Goal: Task Accomplishment & Management: Use online tool/utility

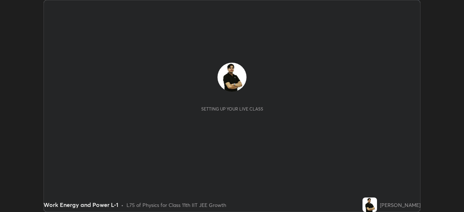
scroll to position [212, 464]
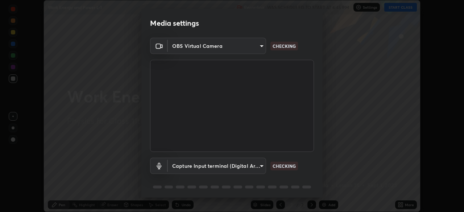
type input "cb8c6b6b4a50c5c6d626de20ccb3fd73f31987ea2ecc1878d3d31a5f1bf4ae53"
click at [258, 165] on body "Erase all Work Energy and Power L-1 Recording WAS SCHEDULED TO START AT 6:45 PM…" at bounding box center [232, 106] width 464 height 212
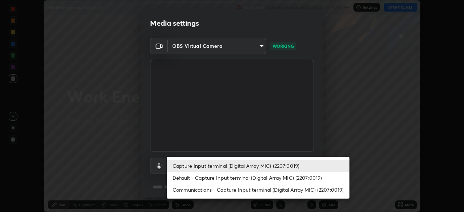
click at [281, 189] on li "Communications - Capture Input terminal (Digital Array MIC) (2207:0019)" at bounding box center [258, 190] width 183 height 12
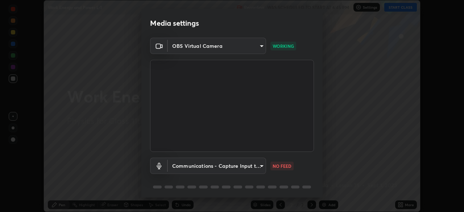
type input "communications"
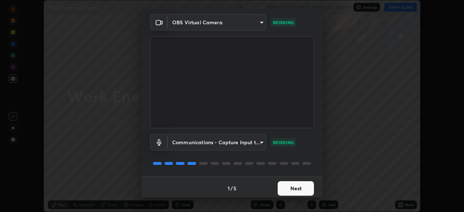
scroll to position [26, 0]
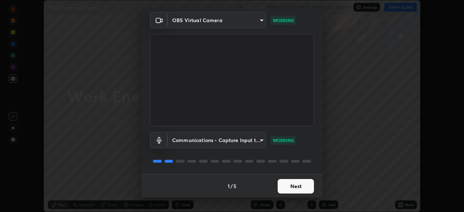
click at [286, 188] on button "Next" at bounding box center [296, 186] width 36 height 14
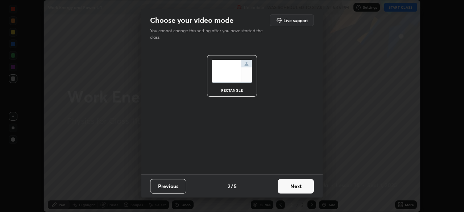
scroll to position [0, 0]
click at [289, 186] on button "Next" at bounding box center [296, 186] width 36 height 14
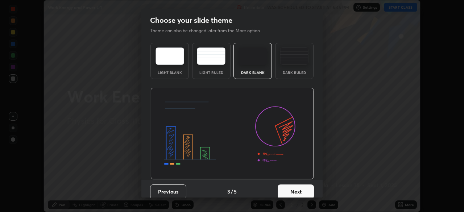
click at [290, 191] on button "Next" at bounding box center [296, 191] width 36 height 14
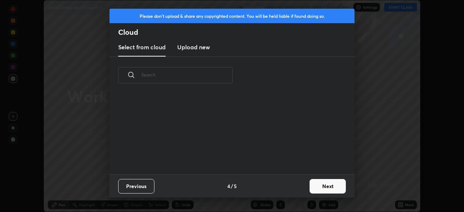
click at [316, 186] on button "Next" at bounding box center [327, 186] width 36 height 14
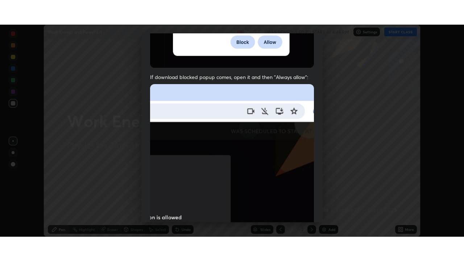
scroll to position [174, 0]
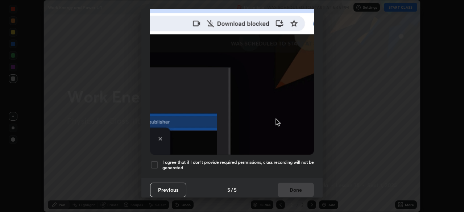
click at [157, 161] on div at bounding box center [154, 165] width 9 height 9
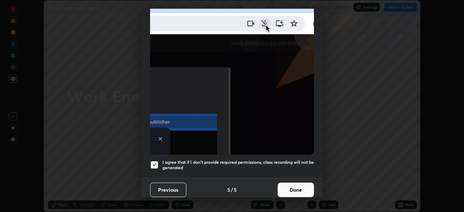
click at [296, 186] on button "Done" at bounding box center [296, 190] width 36 height 14
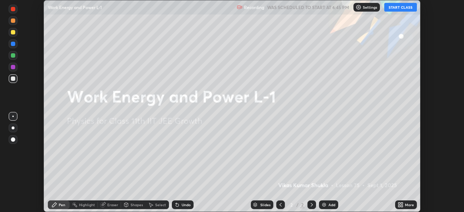
click at [395, 9] on button "START CLASS" at bounding box center [400, 7] width 33 height 9
click at [401, 203] on icon at bounding box center [402, 204] width 2 height 2
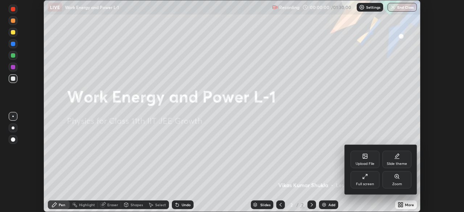
click at [364, 181] on div "Full screen" at bounding box center [364, 179] width 29 height 17
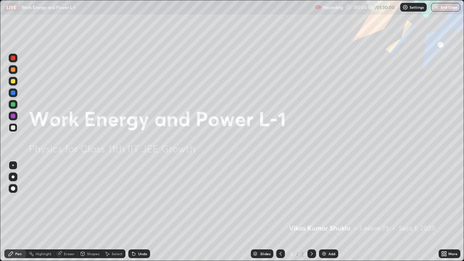
scroll to position [261, 464]
click at [329, 212] on div "Add" at bounding box center [328, 253] width 19 height 9
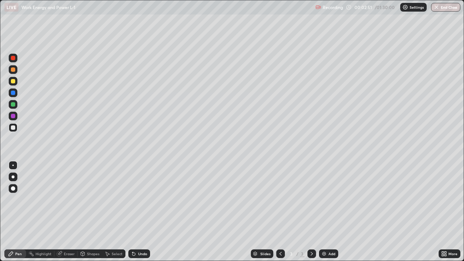
click at [94, 212] on div "Shapes" at bounding box center [90, 253] width 25 height 9
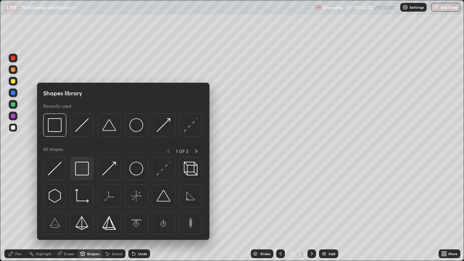
click at [85, 170] on img at bounding box center [82, 169] width 14 height 14
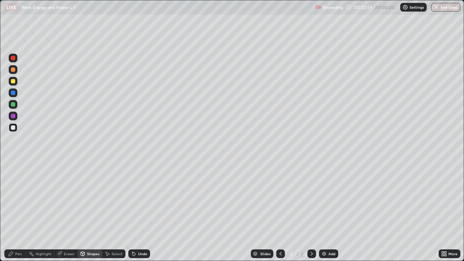
click at [19, 212] on div "Pen" at bounding box center [18, 254] width 7 height 4
click at [13, 57] on div at bounding box center [13, 58] width 4 height 4
click at [13, 177] on div at bounding box center [13, 176] width 3 height 3
click at [91, 212] on div "Shapes" at bounding box center [90, 253] width 25 height 9
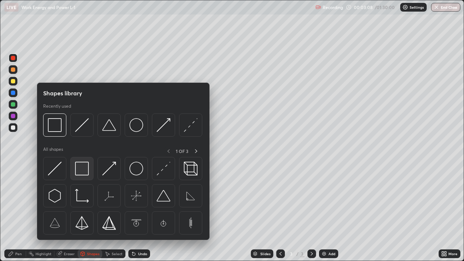
click at [81, 171] on img at bounding box center [82, 169] width 14 height 14
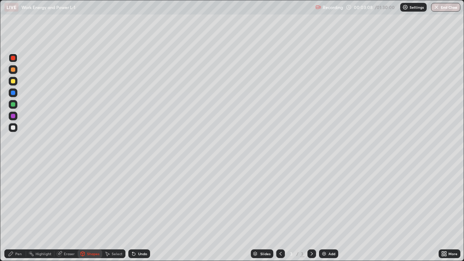
click at [12, 104] on div at bounding box center [13, 104] width 4 height 4
click at [16, 212] on div "Pen" at bounding box center [18, 254] width 7 height 4
click at [13, 165] on div at bounding box center [12, 164] width 1 height 1
click at [93, 212] on div "Shapes" at bounding box center [93, 254] width 12 height 4
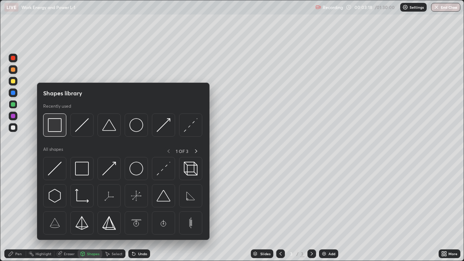
click at [56, 128] on img at bounding box center [55, 125] width 14 height 14
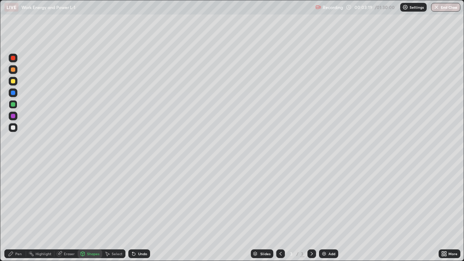
click at [13, 80] on div at bounding box center [13, 81] width 4 height 4
click at [91, 212] on div "Shapes" at bounding box center [93, 254] width 12 height 4
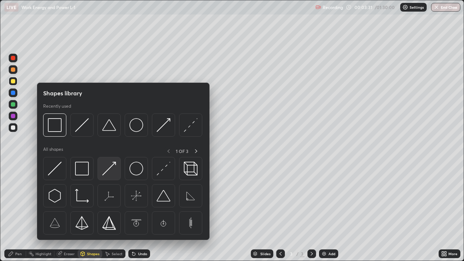
click at [111, 168] on img at bounding box center [109, 169] width 14 height 14
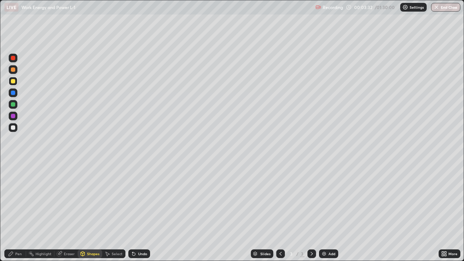
click at [13, 92] on div at bounding box center [13, 93] width 4 height 4
click at [19, 212] on div "Pen" at bounding box center [18, 254] width 7 height 4
click at [142, 212] on div "Undo" at bounding box center [142, 254] width 9 height 4
click at [91, 212] on div "Shapes" at bounding box center [93, 254] width 12 height 4
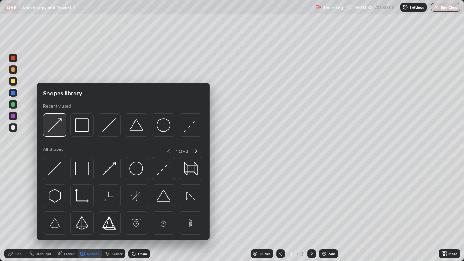
click at [54, 127] on img at bounding box center [55, 125] width 14 height 14
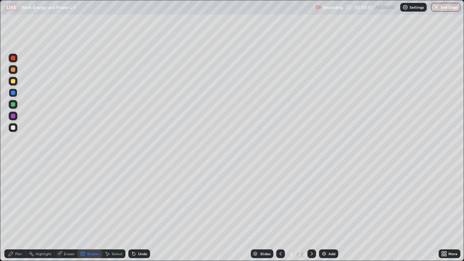
click at [92, 212] on div "Shapes" at bounding box center [93, 254] width 12 height 4
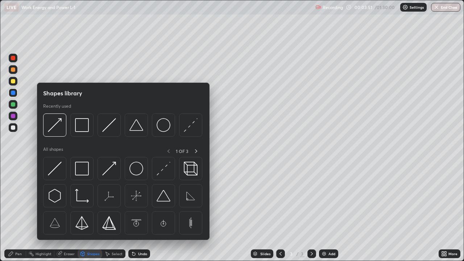
click at [17, 212] on div "Pen" at bounding box center [18, 254] width 7 height 4
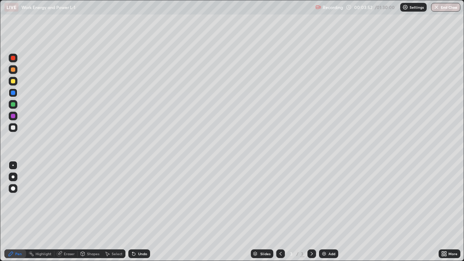
click at [13, 128] on div at bounding box center [13, 127] width 4 height 4
click at [92, 212] on div "Shapes" at bounding box center [93, 254] width 12 height 4
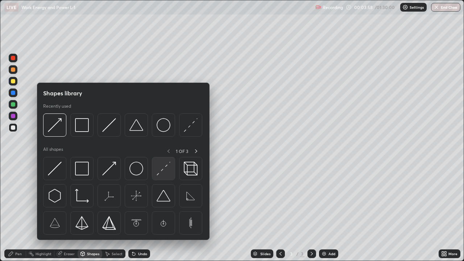
click at [164, 168] on img at bounding box center [164, 169] width 14 height 14
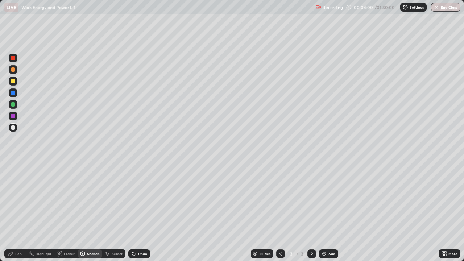
click at [12, 104] on div at bounding box center [13, 104] width 4 height 4
click at [91, 212] on div "Shapes" at bounding box center [93, 254] width 12 height 4
click at [20, 212] on div "Pen" at bounding box center [18, 254] width 7 height 4
click at [13, 177] on div at bounding box center [13, 176] width 3 height 3
click at [13, 189] on div at bounding box center [13, 188] width 4 height 4
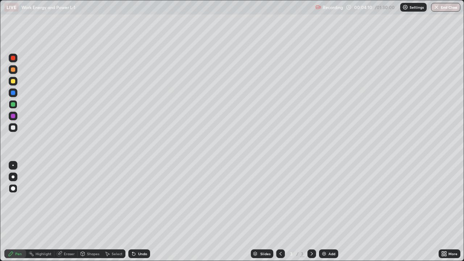
click at [91, 212] on div "Shapes" at bounding box center [93, 254] width 12 height 4
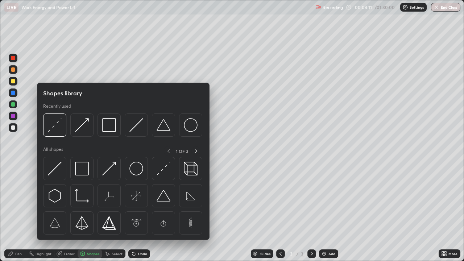
click at [18, 212] on div "Pen" at bounding box center [18, 254] width 7 height 4
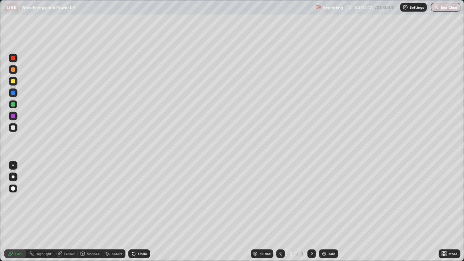
click at [13, 176] on div at bounding box center [13, 176] width 3 height 3
click at [92, 212] on div "Shapes" at bounding box center [93, 254] width 12 height 4
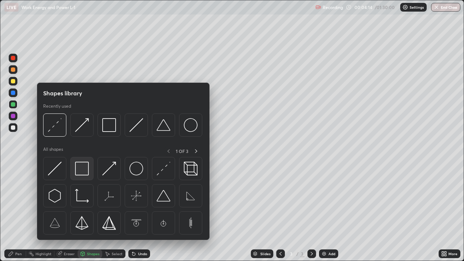
click at [86, 172] on img at bounding box center [82, 169] width 14 height 14
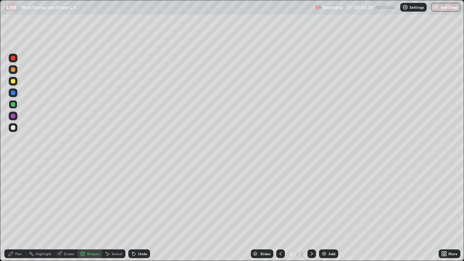
click at [117, 212] on div "Select" at bounding box center [117, 254] width 11 height 4
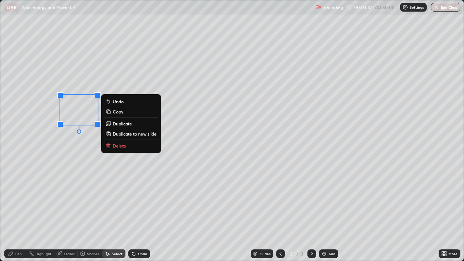
click at [126, 124] on p "Duplicate" at bounding box center [122, 124] width 19 height 6
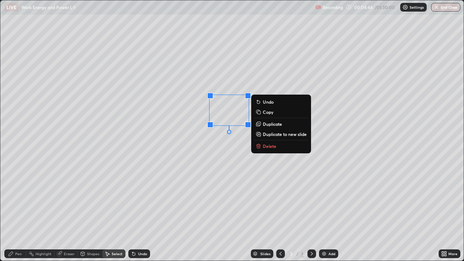
click at [220, 186] on div "0 ° Undo Copy Duplicate Duplicate to new slide Delete" at bounding box center [231, 130] width 463 height 260
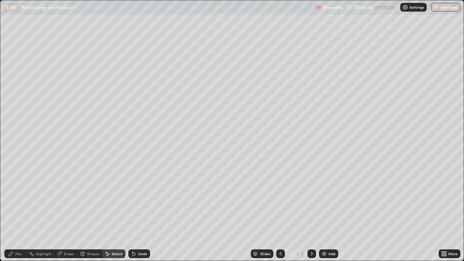
click at [93, 212] on div "Shapes" at bounding box center [93, 254] width 12 height 4
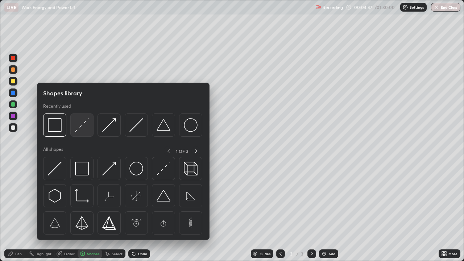
click at [81, 127] on img at bounding box center [82, 125] width 14 height 14
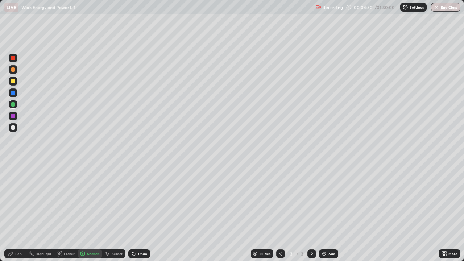
click at [13, 119] on div at bounding box center [13, 116] width 9 height 9
click at [89, 212] on div "Shapes" at bounding box center [93, 254] width 12 height 4
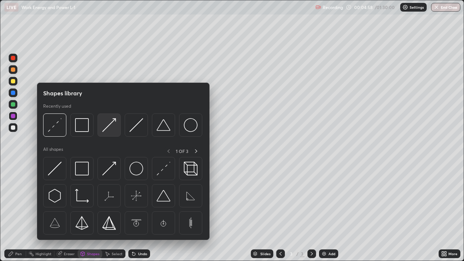
click at [108, 126] on img at bounding box center [109, 125] width 14 height 14
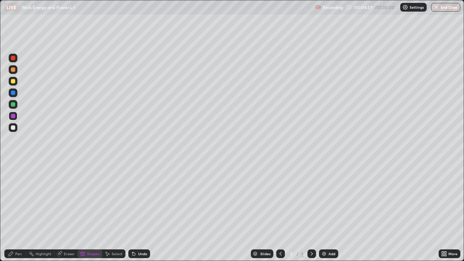
click at [12, 129] on div at bounding box center [13, 127] width 4 height 4
click at [12, 212] on icon at bounding box center [11, 254] width 6 height 6
click at [13, 128] on div at bounding box center [13, 127] width 4 height 4
click at [13, 115] on div at bounding box center [13, 116] width 4 height 4
click at [13, 165] on div at bounding box center [12, 164] width 1 height 1
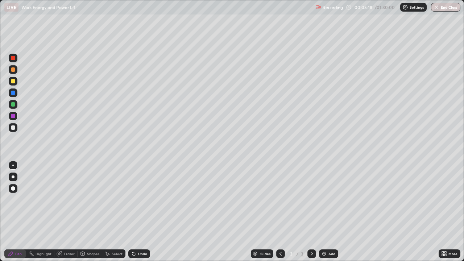
click at [13, 104] on div at bounding box center [13, 104] width 4 height 4
click at [91, 212] on div "Shapes" at bounding box center [93, 254] width 12 height 4
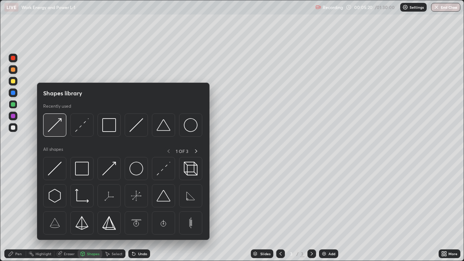
click at [55, 125] on img at bounding box center [55, 125] width 14 height 14
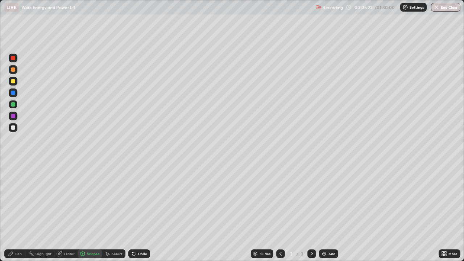
click at [14, 59] on div at bounding box center [13, 58] width 4 height 4
click at [13, 212] on icon at bounding box center [11, 254] width 6 height 6
click at [16, 127] on div at bounding box center [13, 127] width 9 height 9
click at [94, 212] on div "Shapes" at bounding box center [90, 253] width 25 height 9
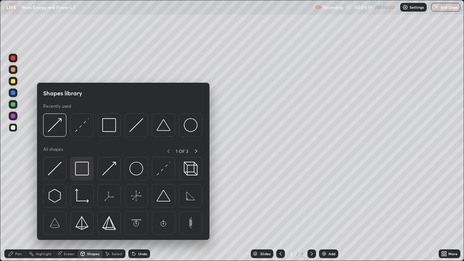
click at [86, 172] on img at bounding box center [82, 169] width 14 height 14
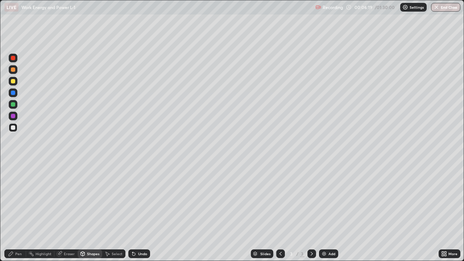
click at [12, 116] on div at bounding box center [13, 116] width 4 height 4
click at [17, 212] on div "Pen" at bounding box center [18, 254] width 7 height 4
click at [16, 107] on div at bounding box center [13, 104] width 9 height 9
click at [14, 127] on div at bounding box center [13, 127] width 4 height 4
click at [68, 212] on div "Eraser" at bounding box center [69, 254] width 11 height 4
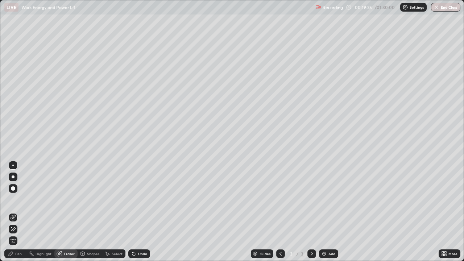
click at [24, 212] on div "Pen" at bounding box center [15, 253] width 22 height 9
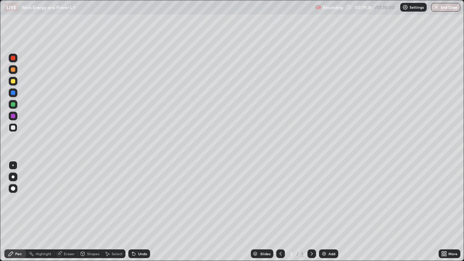
click at [14, 117] on div at bounding box center [13, 116] width 4 height 4
click at [332, 212] on div "Add" at bounding box center [328, 253] width 19 height 9
click at [15, 128] on div at bounding box center [13, 127] width 4 height 4
click at [15, 83] on div at bounding box center [13, 81] width 9 height 9
click at [14, 70] on div at bounding box center [13, 69] width 4 height 4
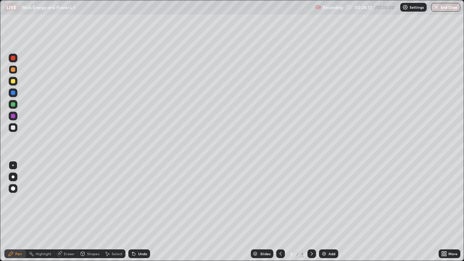
click at [140, 212] on div "Undo" at bounding box center [142, 254] width 9 height 4
click at [141, 212] on div "Undo" at bounding box center [142, 254] width 9 height 4
click at [142, 212] on div "Undo" at bounding box center [142, 254] width 9 height 4
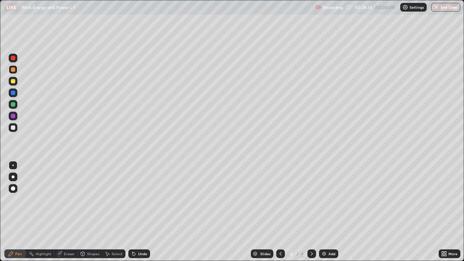
click at [141, 212] on div "Undo" at bounding box center [142, 254] width 9 height 4
click at [142, 212] on div "Undo" at bounding box center [142, 254] width 9 height 4
click at [143, 212] on div "Undo" at bounding box center [142, 254] width 9 height 4
click at [143, 212] on div "Undo" at bounding box center [139, 253] width 22 height 9
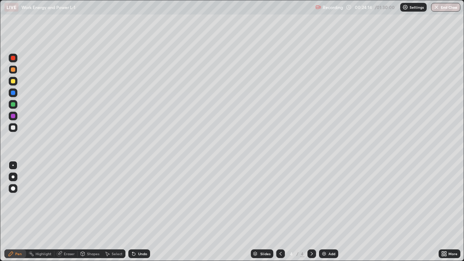
click at [144, 212] on div "Undo" at bounding box center [142, 254] width 9 height 4
click at [143, 212] on div "Undo" at bounding box center [142, 254] width 9 height 4
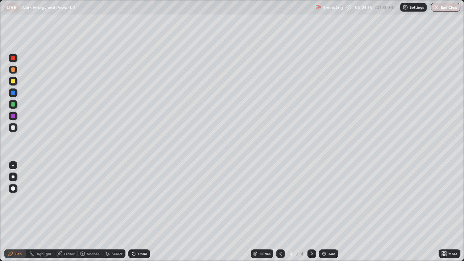
click at [144, 212] on div "Undo" at bounding box center [142, 254] width 9 height 4
click at [12, 115] on div at bounding box center [13, 116] width 4 height 4
click at [331, 212] on div "Add" at bounding box center [331, 254] width 7 height 4
click at [14, 128] on div at bounding box center [13, 127] width 4 height 4
click at [96, 212] on div "Shapes" at bounding box center [93, 254] width 12 height 4
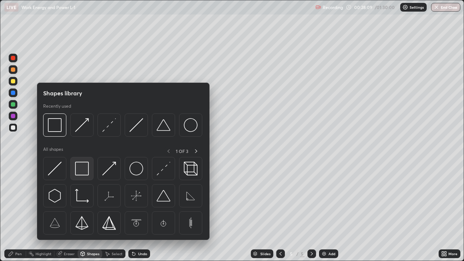
click at [80, 174] on img at bounding box center [82, 169] width 14 height 14
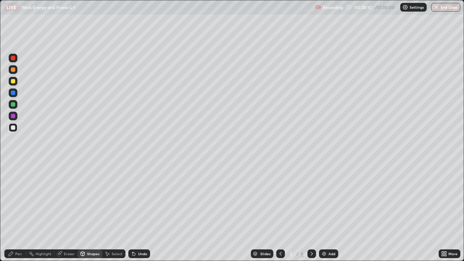
click at [13, 105] on div at bounding box center [13, 104] width 4 height 4
click at [14, 128] on div at bounding box center [13, 127] width 4 height 4
click at [17, 212] on div "Pen" at bounding box center [18, 254] width 7 height 4
click at [14, 115] on div at bounding box center [13, 116] width 4 height 4
click at [91, 212] on div "Shapes" at bounding box center [93, 254] width 12 height 4
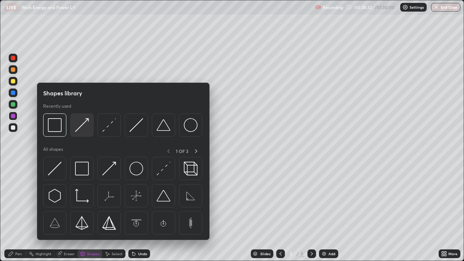
click at [80, 127] on img at bounding box center [82, 125] width 14 height 14
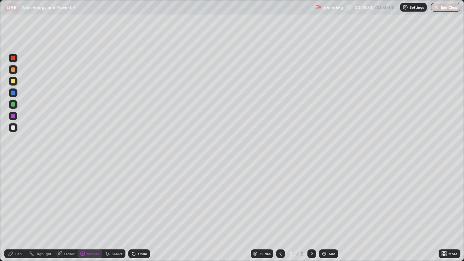
click at [13, 92] on div at bounding box center [13, 93] width 4 height 4
click at [15, 212] on div "Pen" at bounding box center [15, 253] width 22 height 9
click at [12, 128] on div at bounding box center [13, 127] width 4 height 4
click at [14, 81] on div at bounding box center [13, 81] width 4 height 4
click at [13, 105] on div at bounding box center [13, 104] width 4 height 4
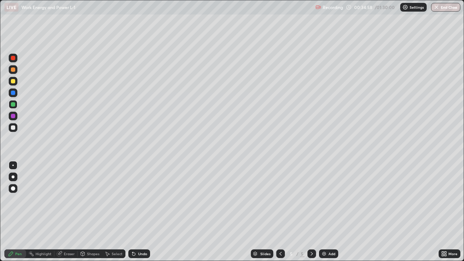
click at [280, 212] on icon at bounding box center [281, 254] width 6 height 6
click at [282, 212] on div at bounding box center [280, 253] width 9 height 14
click at [313, 212] on div at bounding box center [311, 253] width 9 height 14
click at [311, 212] on icon at bounding box center [312, 254] width 6 height 6
click at [280, 212] on icon at bounding box center [281, 254] width 6 height 6
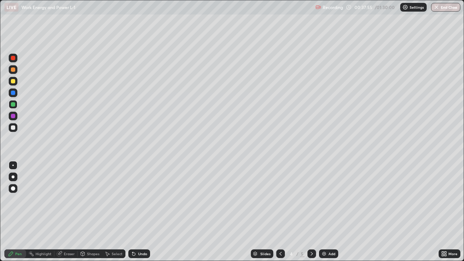
click at [283, 212] on div at bounding box center [280, 253] width 9 height 9
click at [312, 212] on icon at bounding box center [312, 254] width 6 height 6
click at [311, 212] on icon at bounding box center [312, 254] width 6 height 6
click at [283, 212] on div at bounding box center [280, 253] width 9 height 9
click at [282, 212] on icon at bounding box center [281, 254] width 6 height 6
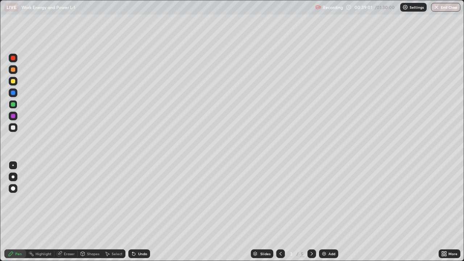
click at [311, 212] on icon at bounding box center [312, 254] width 2 height 4
click at [310, 212] on icon at bounding box center [312, 254] width 6 height 6
click at [309, 212] on icon at bounding box center [312, 254] width 6 height 6
click at [325, 212] on div "Add" at bounding box center [328, 253] width 19 height 9
click at [94, 212] on div "Shapes" at bounding box center [90, 253] width 25 height 9
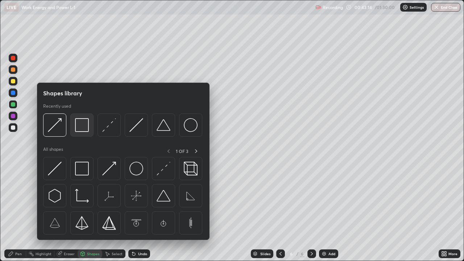
click at [83, 132] on img at bounding box center [82, 125] width 14 height 14
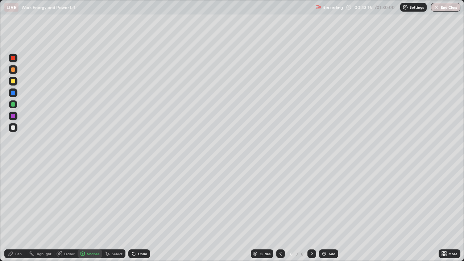
click at [11, 128] on div at bounding box center [13, 127] width 4 height 4
click at [13, 104] on div at bounding box center [13, 104] width 4 height 4
click at [93, 212] on div "Shapes" at bounding box center [90, 253] width 25 height 9
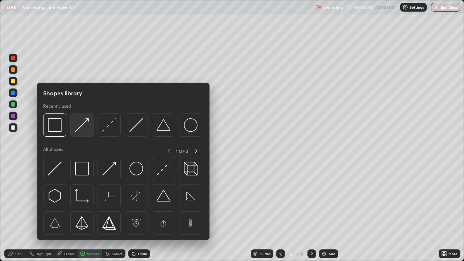
click at [82, 126] on img at bounding box center [82, 125] width 14 height 14
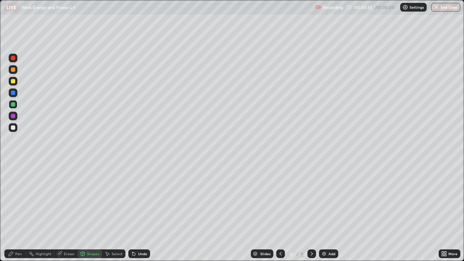
click at [13, 128] on div at bounding box center [13, 127] width 4 height 4
click at [13, 114] on div at bounding box center [13, 116] width 4 height 4
click at [116, 212] on div "Select" at bounding box center [117, 254] width 11 height 4
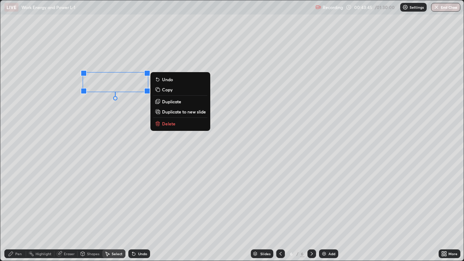
click at [170, 101] on p "Duplicate" at bounding box center [171, 102] width 19 height 6
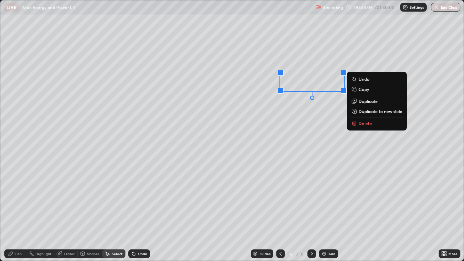
click at [20, 212] on div "Pen" at bounding box center [15, 253] width 22 height 9
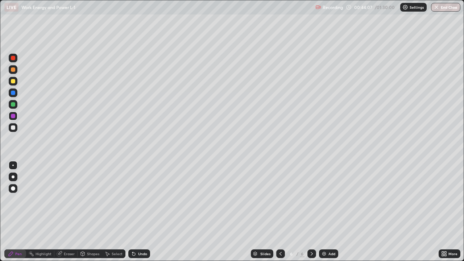
click at [14, 129] on div at bounding box center [13, 127] width 4 height 4
click at [13, 115] on div at bounding box center [13, 116] width 4 height 4
click at [144, 212] on div "Undo" at bounding box center [139, 253] width 22 height 9
click at [141, 212] on div "Undo" at bounding box center [142, 254] width 9 height 4
click at [15, 127] on div at bounding box center [13, 127] width 4 height 4
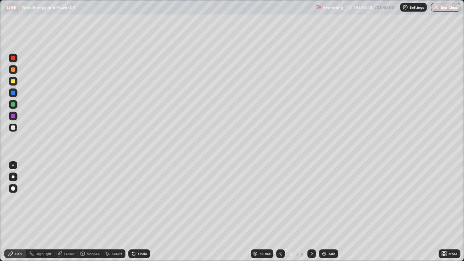
click at [115, 212] on div "Select" at bounding box center [117, 254] width 11 height 4
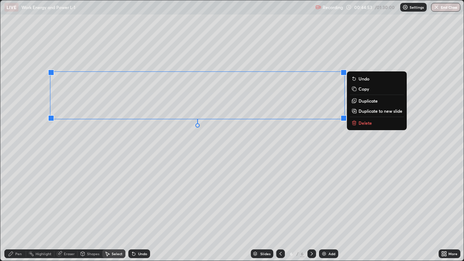
click at [365, 89] on p "Copy" at bounding box center [363, 89] width 11 height 6
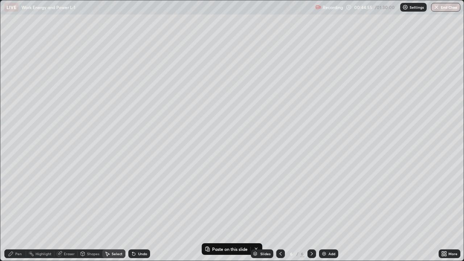
click at [22, 212] on div "Pen" at bounding box center [15, 253] width 22 height 9
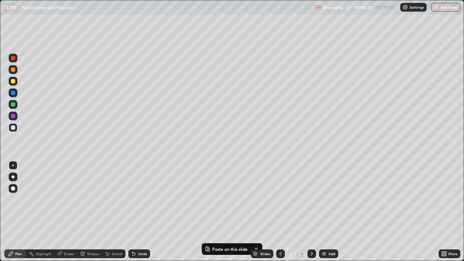
click at [13, 82] on div at bounding box center [13, 81] width 4 height 4
click at [12, 127] on div at bounding box center [13, 127] width 4 height 4
click at [117, 212] on div "Select" at bounding box center [117, 254] width 11 height 4
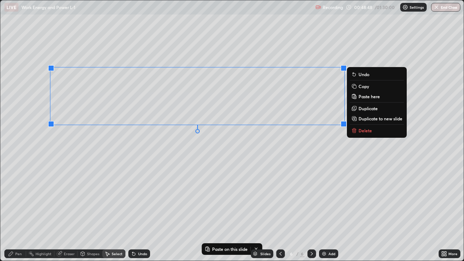
click at [376, 118] on p "Duplicate to new slide" at bounding box center [380, 119] width 44 height 6
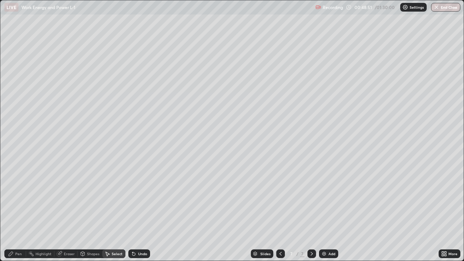
click at [21, 212] on div "Pen" at bounding box center [15, 253] width 22 height 9
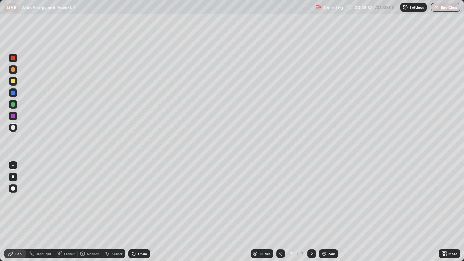
click at [14, 105] on div at bounding box center [13, 104] width 4 height 4
click at [14, 128] on div at bounding box center [13, 127] width 4 height 4
click at [283, 212] on div at bounding box center [280, 253] width 9 height 9
click at [310, 212] on icon at bounding box center [312, 254] width 6 height 6
click at [117, 212] on div "Select" at bounding box center [113, 253] width 23 height 9
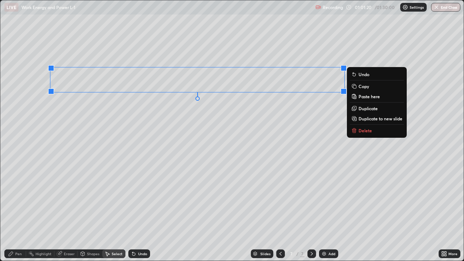
click at [366, 120] on p "Duplicate to new slide" at bounding box center [380, 119] width 44 height 6
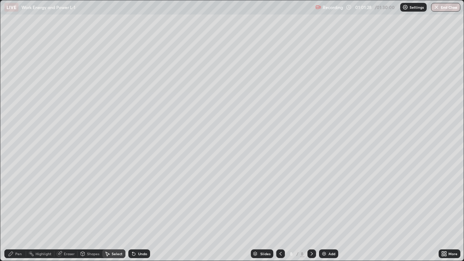
click at [117, 212] on div "Select" at bounding box center [117, 254] width 11 height 4
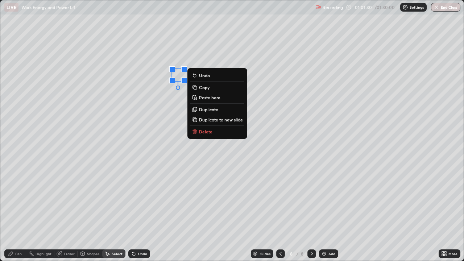
click at [160, 139] on div "0 ° Undo Copy Paste here Duplicate Duplicate to new slide Delete" at bounding box center [231, 130] width 463 height 260
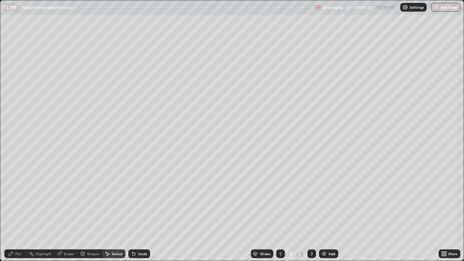
click at [70, 212] on div "Eraser" at bounding box center [69, 254] width 11 height 4
click at [15, 212] on div "Pen" at bounding box center [15, 253] width 22 height 9
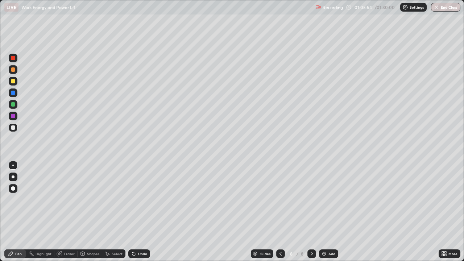
click at [12, 117] on div at bounding box center [13, 116] width 4 height 4
click at [12, 59] on div at bounding box center [13, 58] width 4 height 4
click at [119, 212] on div "Select" at bounding box center [117, 254] width 11 height 4
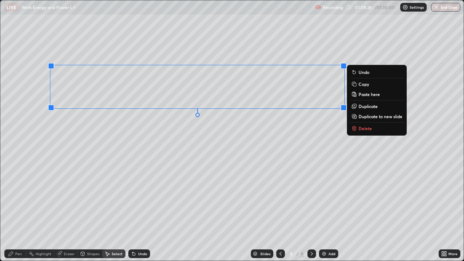
click at [371, 115] on p "Duplicate to new slide" at bounding box center [380, 116] width 44 height 6
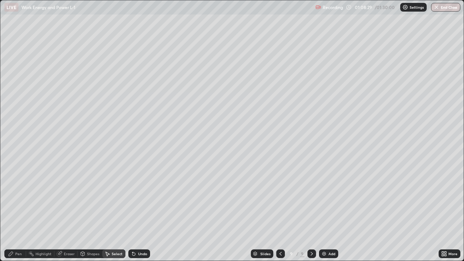
click at [66, 212] on div "Eraser" at bounding box center [69, 254] width 11 height 4
click at [16, 212] on div "Pen" at bounding box center [15, 253] width 22 height 9
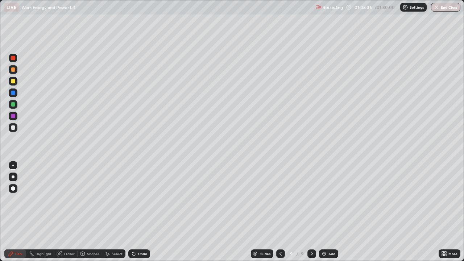
click at [13, 129] on div at bounding box center [13, 127] width 4 height 4
click at [70, 212] on div "Eraser" at bounding box center [69, 254] width 11 height 4
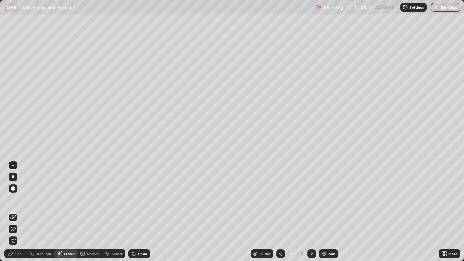
click at [18, 212] on div "Pen" at bounding box center [18, 254] width 7 height 4
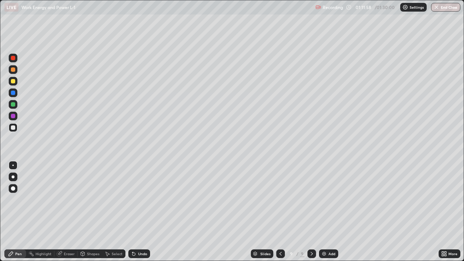
click at [13, 114] on div at bounding box center [13, 116] width 4 height 4
click at [13, 129] on div at bounding box center [13, 127] width 4 height 4
click at [136, 212] on div "Undo" at bounding box center [139, 253] width 22 height 9
click at [138, 212] on div "Undo" at bounding box center [142, 254] width 9 height 4
click at [13, 57] on div at bounding box center [13, 58] width 4 height 4
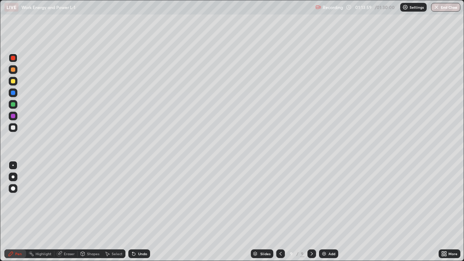
click at [12, 116] on div at bounding box center [13, 116] width 4 height 4
click at [142, 212] on div "Undo" at bounding box center [142, 254] width 9 height 4
click at [143, 212] on div "Undo" at bounding box center [142, 254] width 9 height 4
click at [142, 212] on div "Undo" at bounding box center [142, 254] width 9 height 4
click at [139, 212] on div "Undo" at bounding box center [139, 253] width 22 height 9
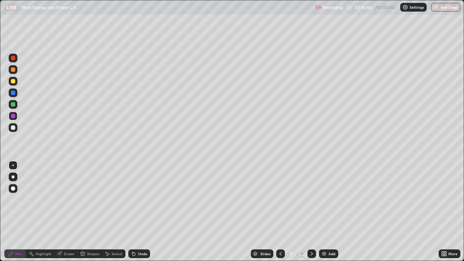
click at [137, 212] on div "Undo" at bounding box center [139, 253] width 22 height 9
click at [140, 212] on div "Undo" at bounding box center [139, 253] width 22 height 9
click at [118, 212] on div "Select" at bounding box center [117, 254] width 11 height 4
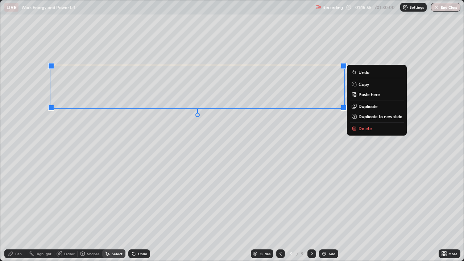
click at [370, 117] on p "Duplicate to new slide" at bounding box center [380, 116] width 44 height 6
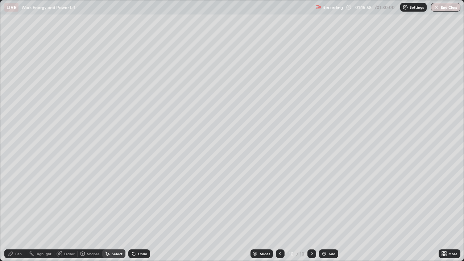
click at [66, 212] on div "Eraser" at bounding box center [69, 254] width 11 height 4
click at [15, 212] on div "Pen" at bounding box center [18, 254] width 7 height 4
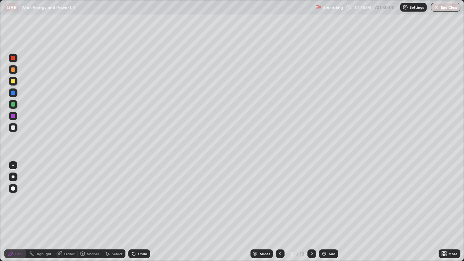
click at [14, 129] on div at bounding box center [13, 127] width 4 height 4
click at [446, 8] on button "End Class" at bounding box center [445, 7] width 29 height 9
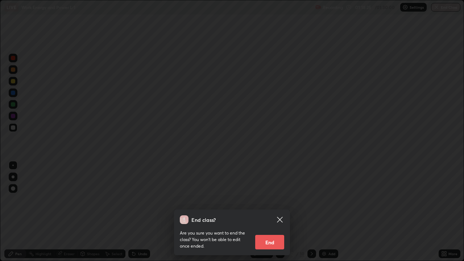
click at [273, 212] on button "End" at bounding box center [269, 242] width 29 height 14
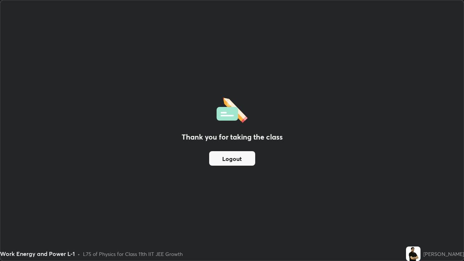
click at [246, 156] on button "Logout" at bounding box center [232, 158] width 46 height 14
